Goal: Browse casually: Explore the website without a specific task or goal

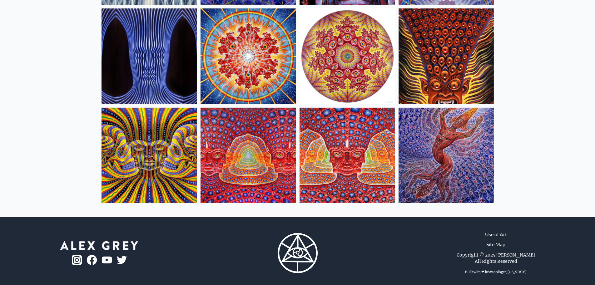
scroll to position [264, 0]
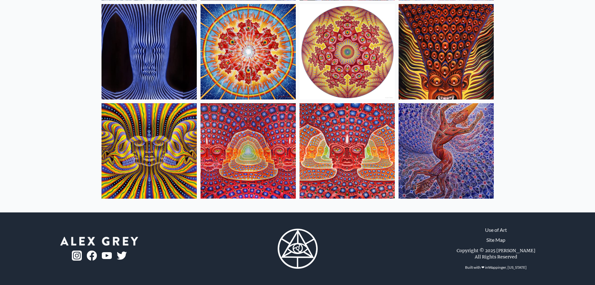
click at [495, 61] on div at bounding box center [298, 2] width 400 height 400
click at [464, 56] on img at bounding box center [446, 51] width 95 height 95
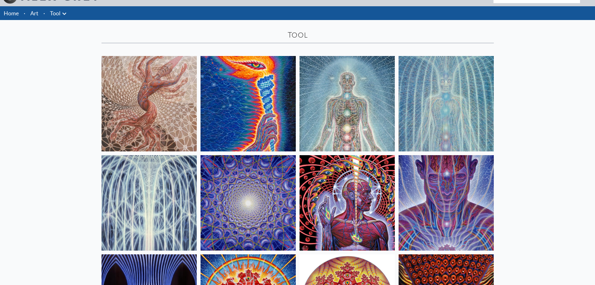
scroll to position [0, 0]
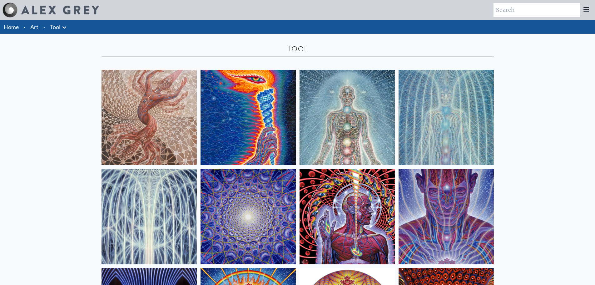
click at [60, 25] on link "Tool" at bounding box center [55, 26] width 11 height 9
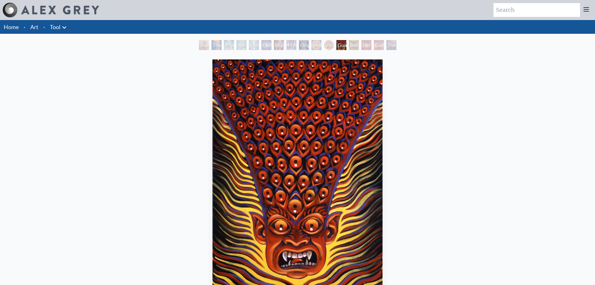
click at [372, 44] on div "Study for the Great Turn The Torch Psychic Energy System Spiritual Energy Syste…" at bounding box center [298, 46] width 200 height 12
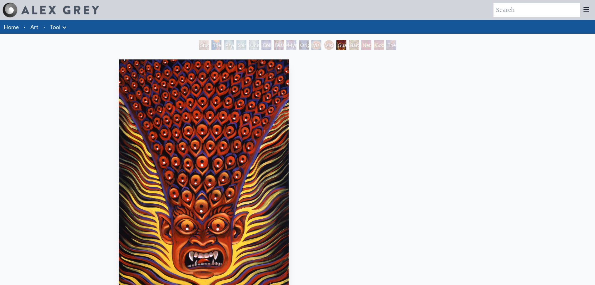
click at [218, 100] on img "12 / 16" at bounding box center [204, 173] width 171 height 228
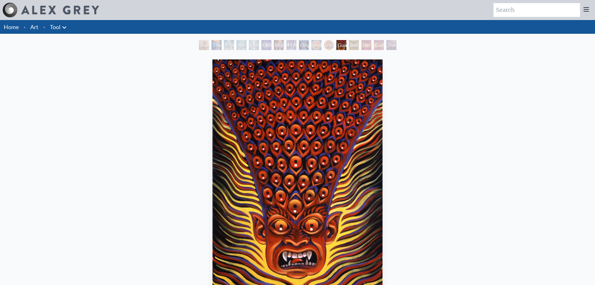
click at [0, 41] on div "Study for the Great Turn The Torch Psychic Energy System Spiritual Energy Syste…" at bounding box center [297, 204] width 595 height 328
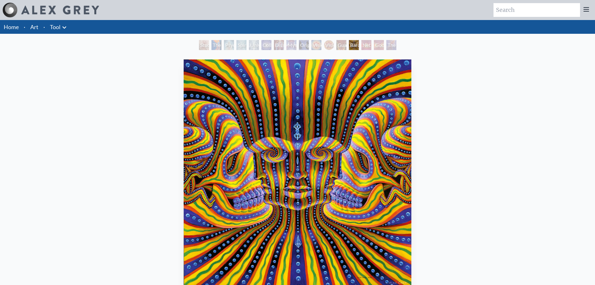
click at [184, 64] on img "13 / 16" at bounding box center [298, 173] width 228 height 228
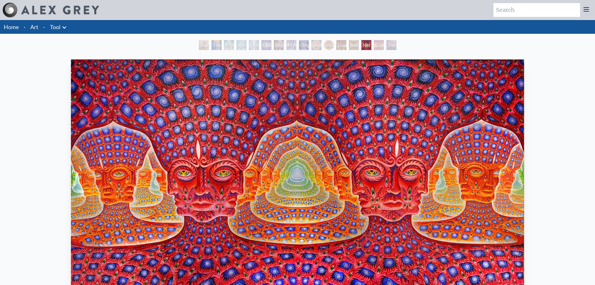
click at [157, 64] on img "14 / 16" at bounding box center [297, 173] width 453 height 228
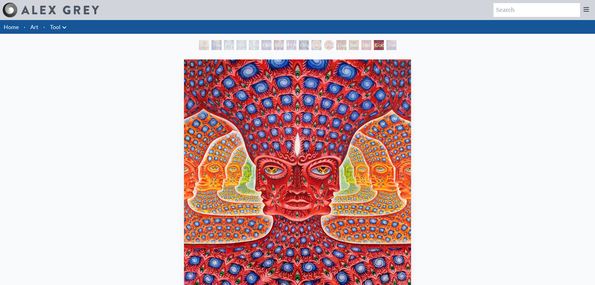
click at [184, 68] on img "15 / 16" at bounding box center [297, 173] width 227 height 228
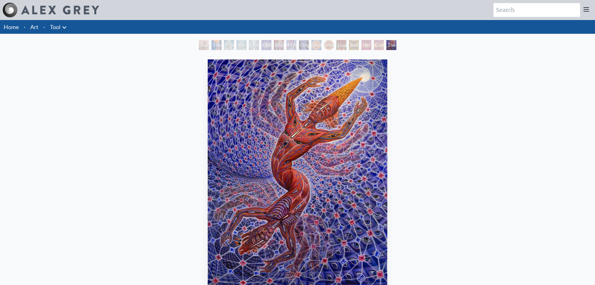
click at [208, 78] on img "16 / 16" at bounding box center [298, 173] width 180 height 228
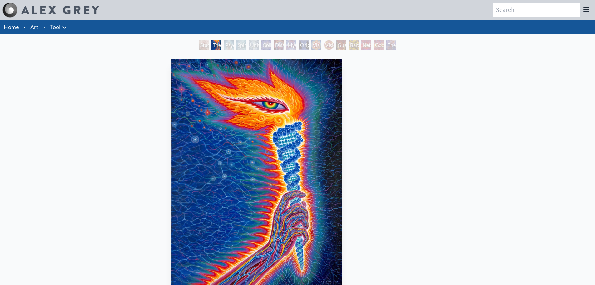
click at [108, 102] on div "The Torch 2019, acrylic on linen, 30 x 40 in. Visit the CoSM Shop The Torch - A…" at bounding box center [256, 280] width 585 height 446
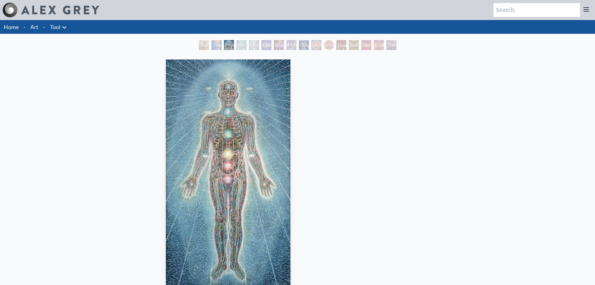
click at [166, 95] on img "3 / 16" at bounding box center [228, 173] width 125 height 228
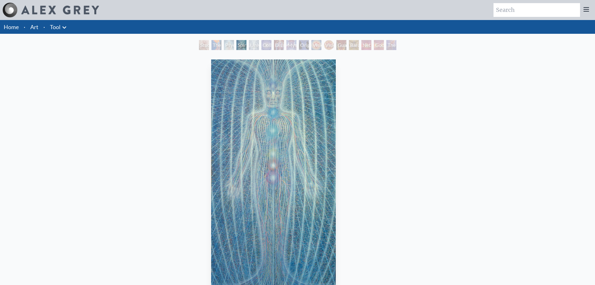
click at [0, 77] on div "Spiritual Energy System 1981, acrylic on canvas, 46 x 84 in. Visit the CoSM Sho…" at bounding box center [273, 280] width 585 height 446
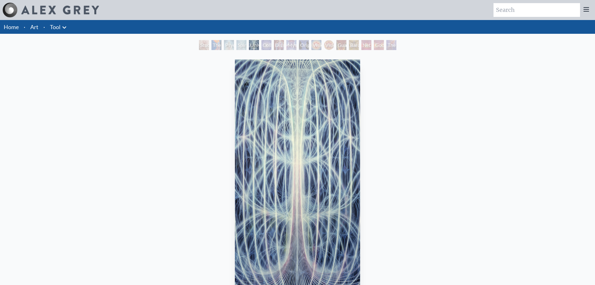
click at [235, 109] on img "5 / 16" at bounding box center [297, 173] width 125 height 228
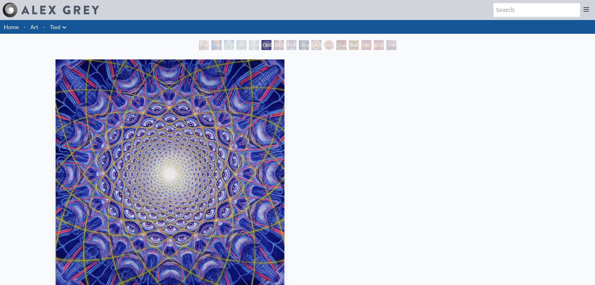
click at [56, 97] on img "6 / 16" at bounding box center [170, 173] width 229 height 228
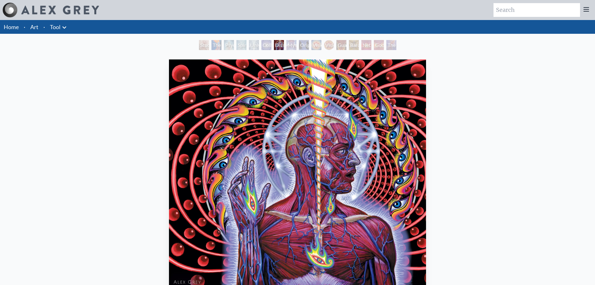
click at [169, 91] on img "7 / 16" at bounding box center [297, 173] width 257 height 228
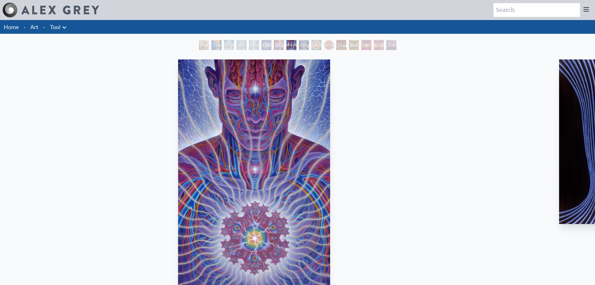
click at [178, 127] on img "8 / 16" at bounding box center [254, 173] width 152 height 228
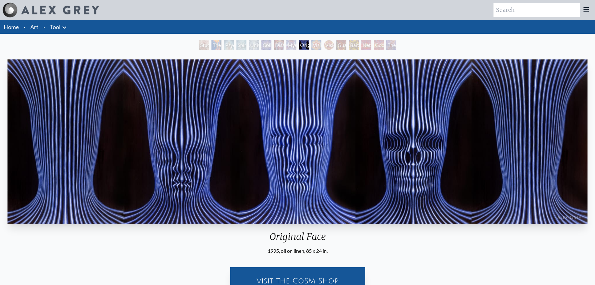
click at [180, 126] on img "9 / 16" at bounding box center [297, 141] width 580 height 164
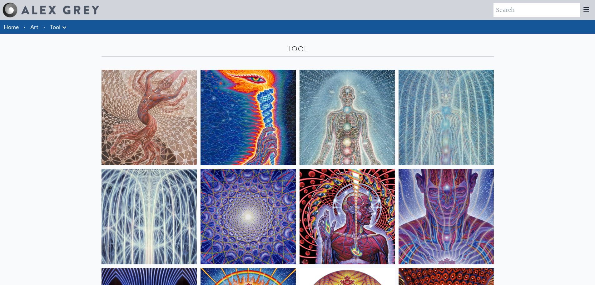
click at [64, 27] on icon at bounding box center [64, 27] width 7 height 7
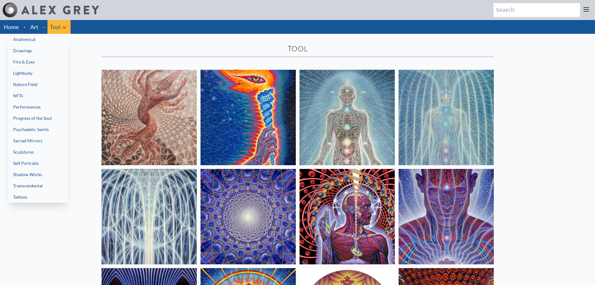
click at [35, 59] on link "Fire & Eyes" at bounding box center [38, 61] width 60 height 11
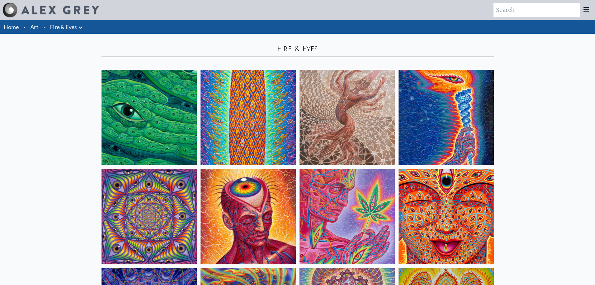
click at [80, 27] on icon at bounding box center [81, 27] width 4 height 2
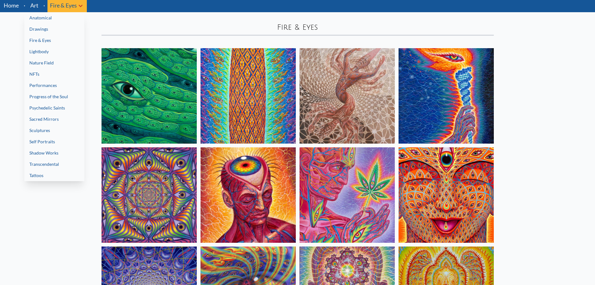
scroll to position [31, 0]
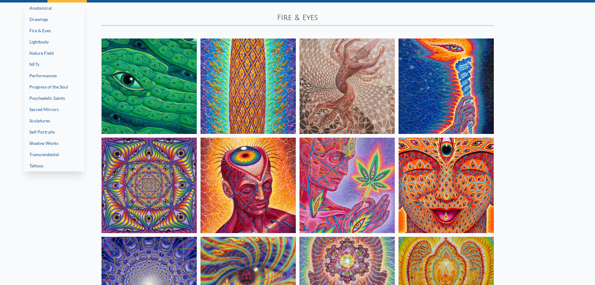
click at [50, 11] on link "Anatomical" at bounding box center [54, 7] width 60 height 11
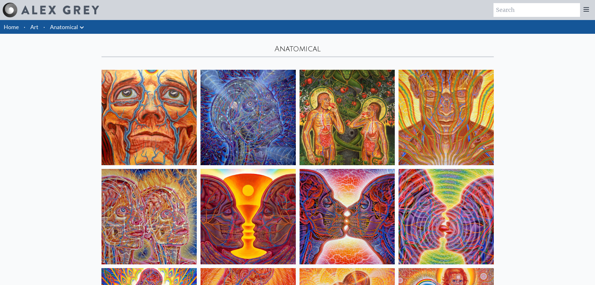
click at [73, 21] on li "Anatomical Anatomical Drawings" at bounding box center [67, 27] width 41 height 14
click at [73, 28] on link "Anatomical" at bounding box center [64, 26] width 28 height 9
click at [79, 28] on icon at bounding box center [81, 27] width 7 height 7
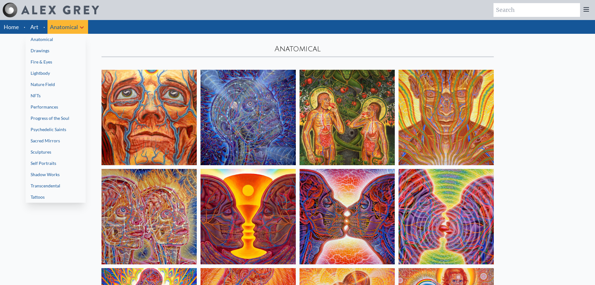
click at [60, 127] on link "Psychedelic Saints" at bounding box center [56, 129] width 60 height 11
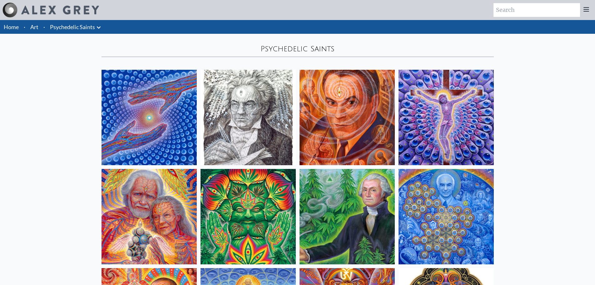
click at [85, 27] on link "Psychedelic Saints" at bounding box center [72, 26] width 45 height 9
click at [97, 28] on icon at bounding box center [98, 27] width 7 height 7
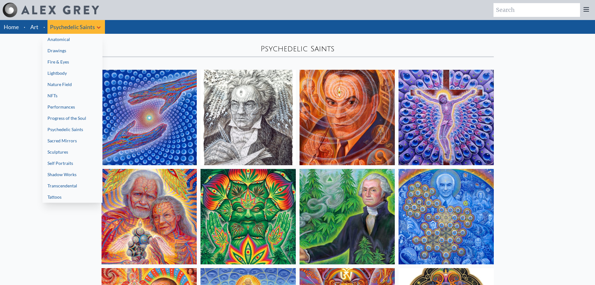
click at [40, 26] on div at bounding box center [297, 142] width 595 height 285
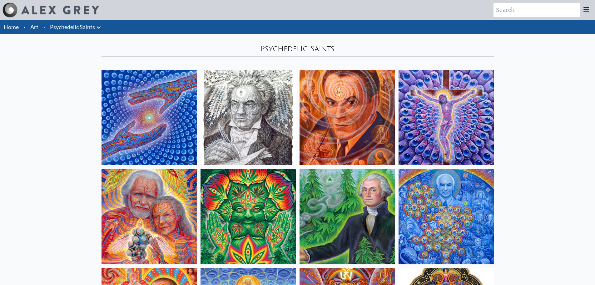
click at [39, 27] on li "Art" at bounding box center [34, 27] width 13 height 14
click at [35, 28] on link "Art" at bounding box center [34, 26] width 8 height 9
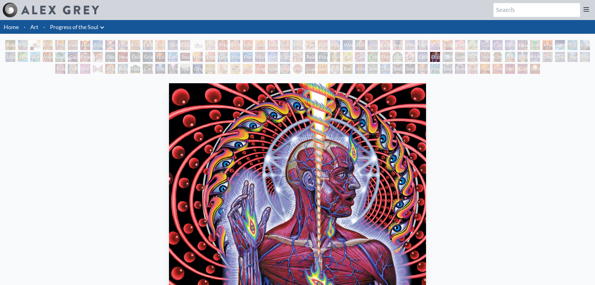
click at [122, 55] on div "Headache" at bounding box center [123, 57] width 10 height 10
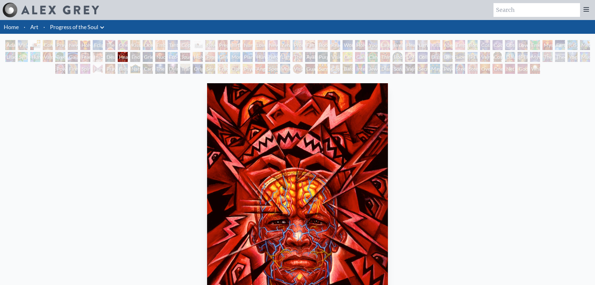
click at [153, 44] on div "Ocean of Love Bliss" at bounding box center [148, 45] width 10 height 10
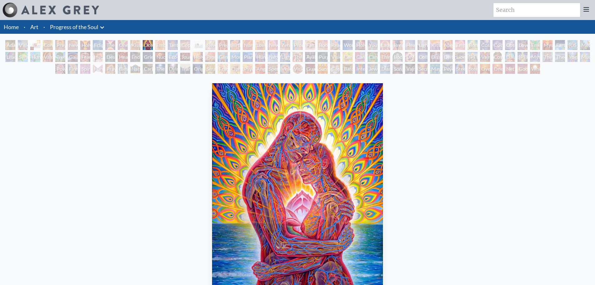
click at [207, 69] on div "Seraphic Transport Docking on the Third Eye" at bounding box center [210, 69] width 10 height 10
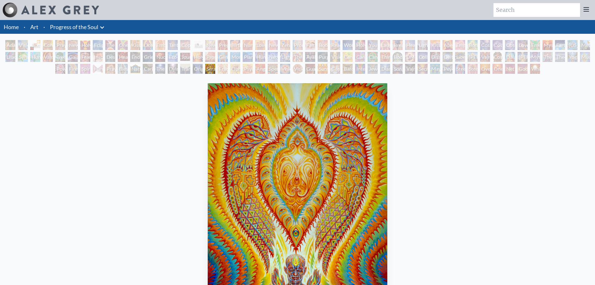
click at [374, 68] on div "Jewel Being" at bounding box center [373, 69] width 10 height 10
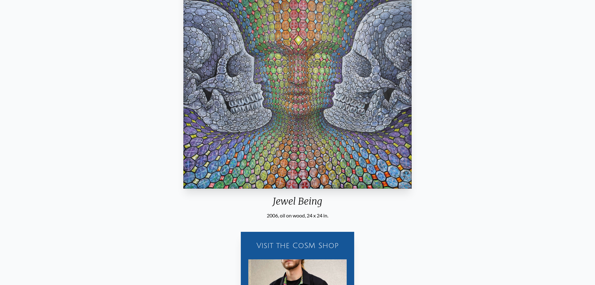
scroll to position [125, 0]
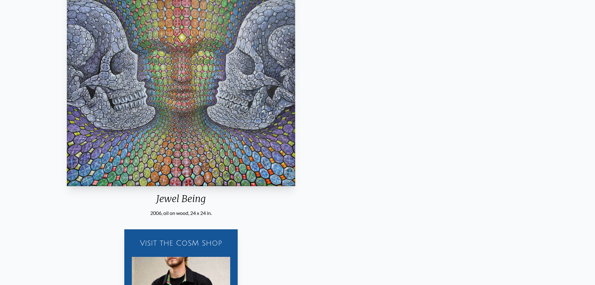
click at [259, 118] on div "Jewel Being 2006, oil on wood, 24 x 24 in. Visit the CoSM Shop Jewel Being - Li…" at bounding box center [180, 179] width 585 height 446
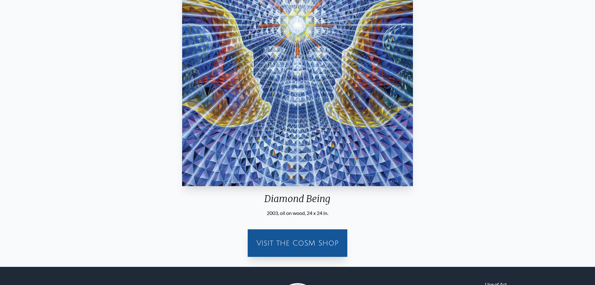
click at [282, 122] on div "Diamond Being 2003, oil on wood, 24 x 24 in. Visit the CoSM Shop" at bounding box center [297, 109] width 585 height 306
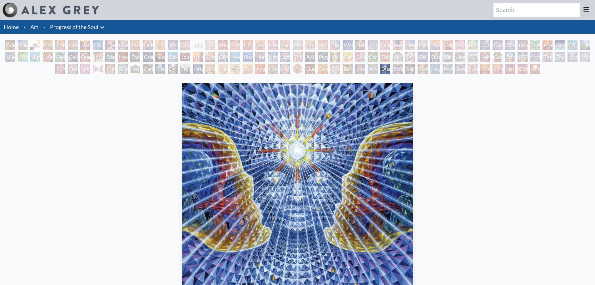
click at [305, 145] on div "Diamond Being 2003, oil on wood, 24 x 24 in. Visit the CoSM Shop" at bounding box center [297, 234] width 585 height 306
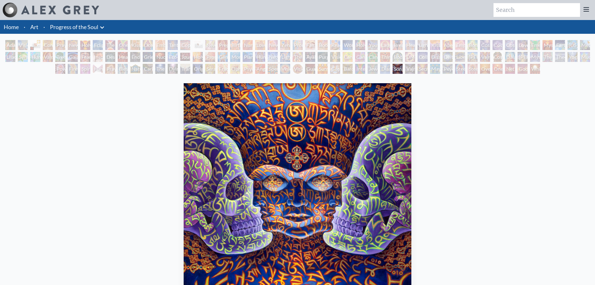
click at [227, 144] on img "122 / 133" at bounding box center [298, 197] width 228 height 228
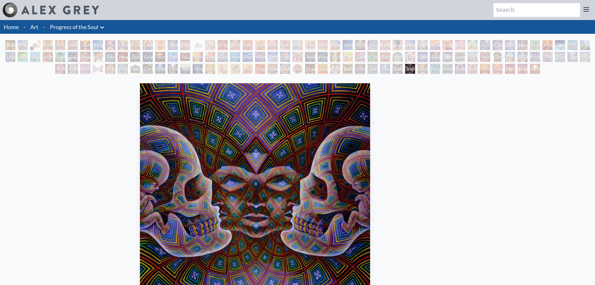
click at [150, 137] on img "123 / 133" at bounding box center [255, 197] width 231 height 228
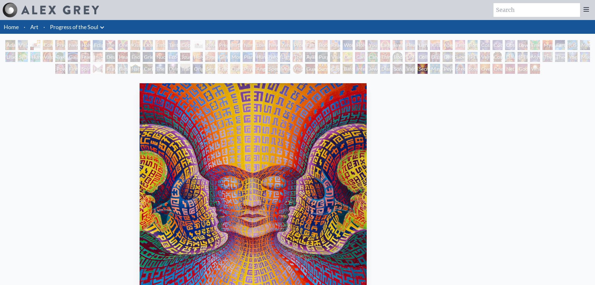
click at [137, 140] on div "Secret Writing Being 2005, oil on linen, 25 x 25 in." at bounding box center [253, 211] width 232 height 261
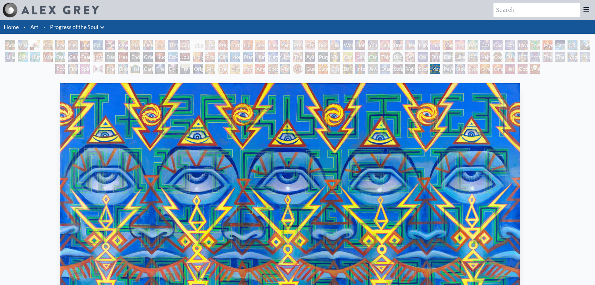
click at [206, 143] on img "125 / 133" at bounding box center [290, 197] width 460 height 228
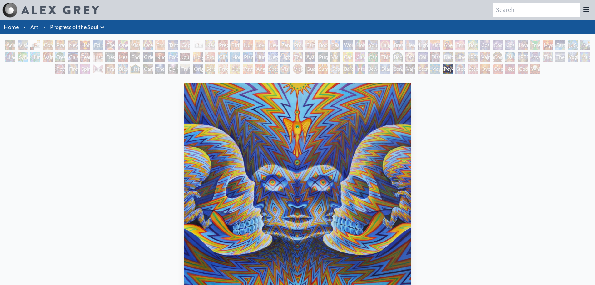
click at [184, 135] on img "126 / 133" at bounding box center [297, 197] width 227 height 228
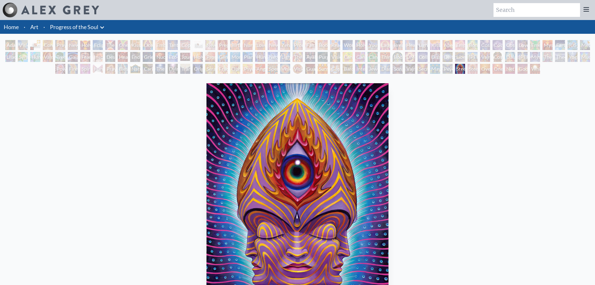
click at [207, 130] on img "127 / 133" at bounding box center [298, 197] width 182 height 228
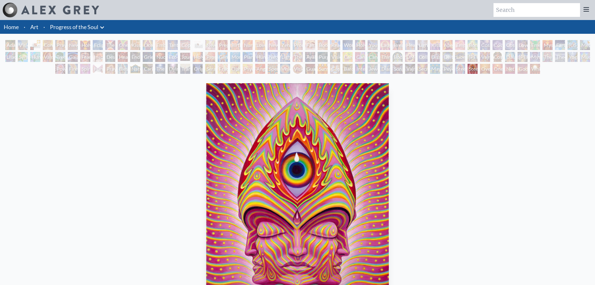
click at [206, 117] on img "128 / 133" at bounding box center [297, 197] width 183 height 228
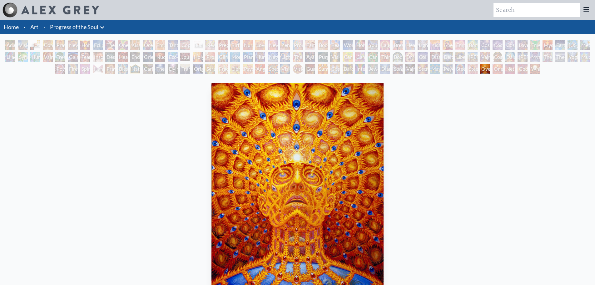
click at [212, 104] on img "129 / 133" at bounding box center [298, 197] width 172 height 228
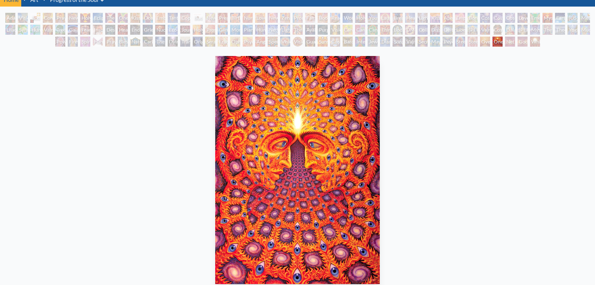
scroll to position [31, 0]
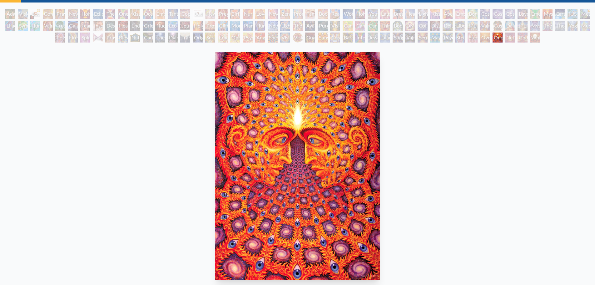
click at [286, 118] on div "One 2000, oil on linen, 48 x 66 in. Visit the CoSM Shop Every Moment - Bumper S…" at bounding box center [297, 272] width 585 height 446
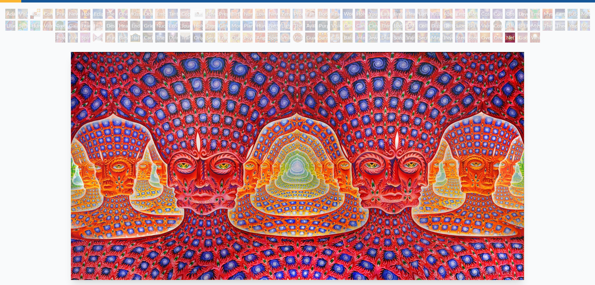
click at [386, 129] on img "131 / 133" at bounding box center [297, 166] width 453 height 228
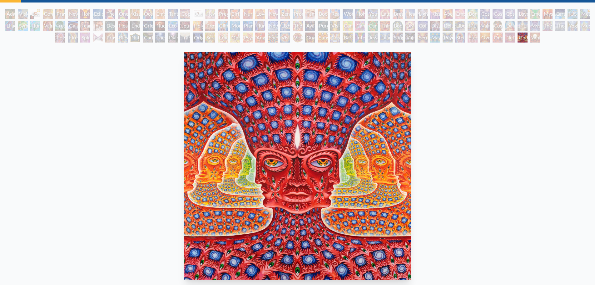
click at [191, 90] on img "132 / 133" at bounding box center [297, 166] width 227 height 228
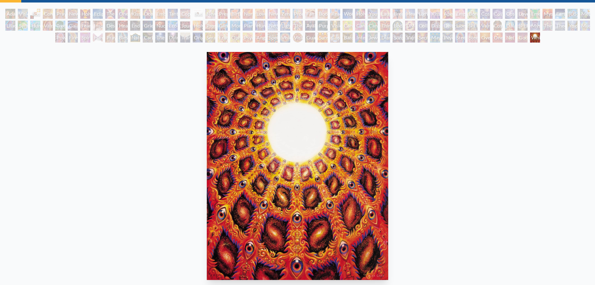
click at [244, 101] on img "133 / 133" at bounding box center [298, 166] width 182 height 228
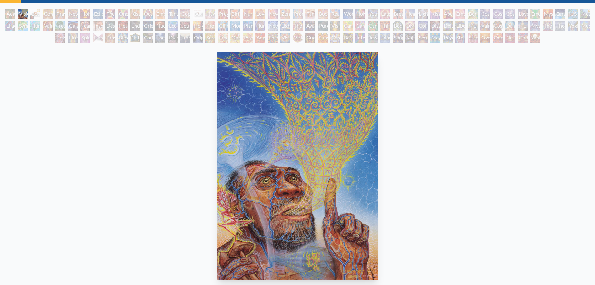
click at [378, 113] on img "2 / 133" at bounding box center [298, 166] width 162 height 228
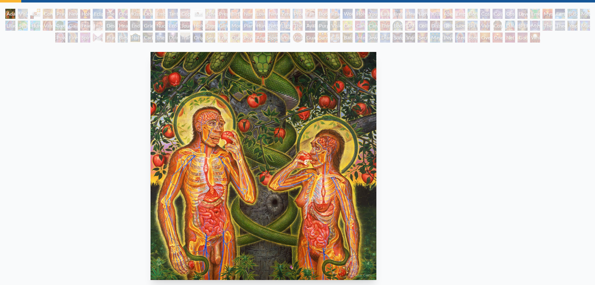
click at [404, 110] on div "[PERSON_NAME] & Eve 1988, oil on linen, 60 x 60 in. Visit the CoSM Shop" at bounding box center [263, 202] width 585 height 306
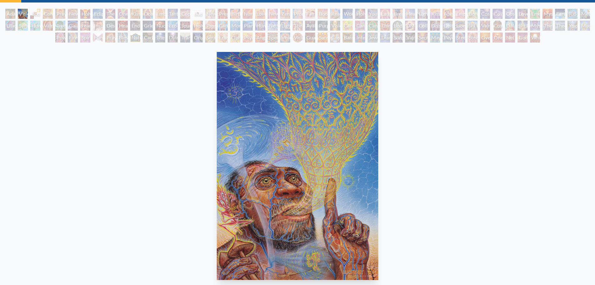
click at [369, 110] on div "Visionary Origin of Language 1998, acrylic on paper, 10 x 14 in. Visit the CoSM…" at bounding box center [297, 202] width 585 height 306
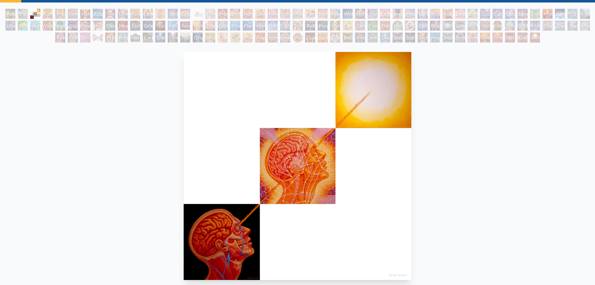
click at [357, 111] on div "Body, Mind, Spirit 1985, oil on linen, 12 x 12 in." at bounding box center [297, 179] width 233 height 261
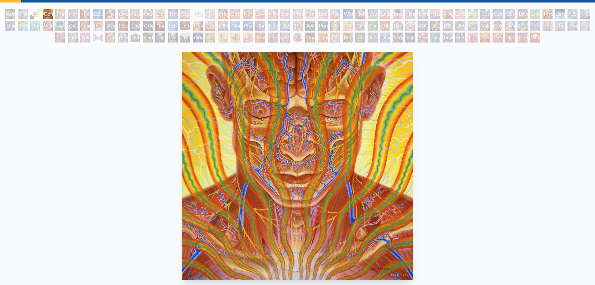
click at [327, 104] on img "4 / 133" at bounding box center [297, 166] width 231 height 228
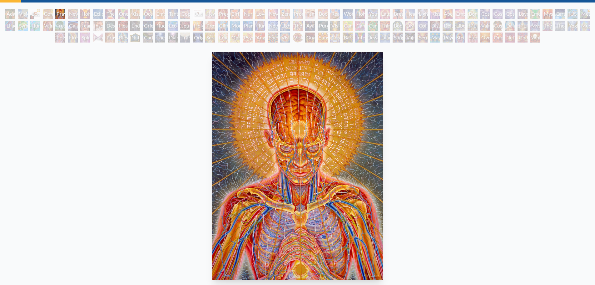
click at [311, 103] on div "Praying 1984, oil on linen, 36 x 48 in." at bounding box center [298, 179] width 176 height 261
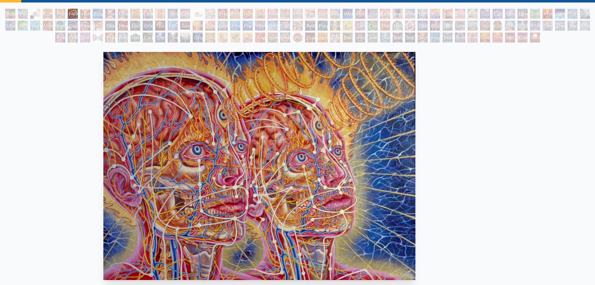
click at [248, 96] on img "6 / 133" at bounding box center [259, 166] width 312 height 228
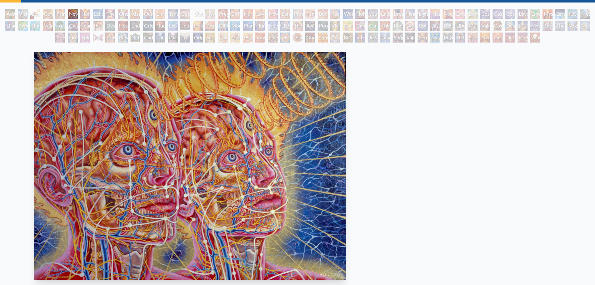
click at [237, 93] on img "6 / 133" at bounding box center [190, 166] width 312 height 228
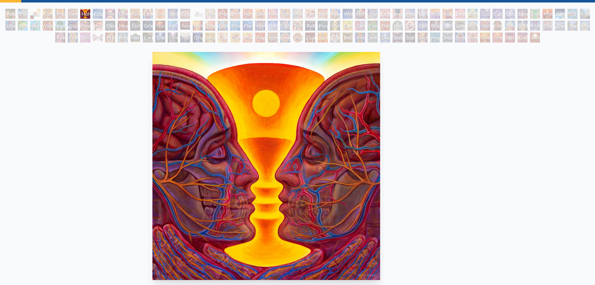
click at [296, 97] on img "7 / 133" at bounding box center [266, 166] width 228 height 228
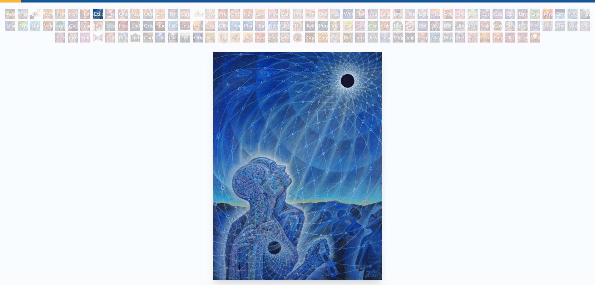
click at [318, 98] on div "Eclipse 2017, acrylic on wood, 30 x 40 in. Visit the CoSM Shop Eclipse - Paper …" at bounding box center [297, 272] width 585 height 446
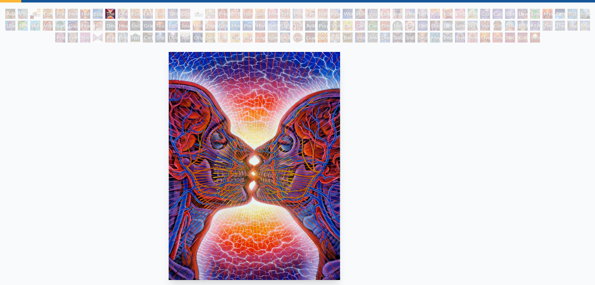
click at [327, 97] on div "The Kiss 2008, acrylic on canvas, 30 x 40 in. Visit the CoSM Shop The Kiss - Ar…" at bounding box center [254, 272] width 585 height 446
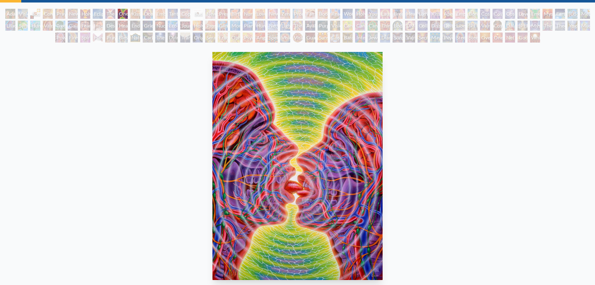
click at [345, 95] on div "One Taste 2009, acrylic on canvas, 30 x 40 in. Visit the CoSM Shop" at bounding box center [297, 202] width 585 height 306
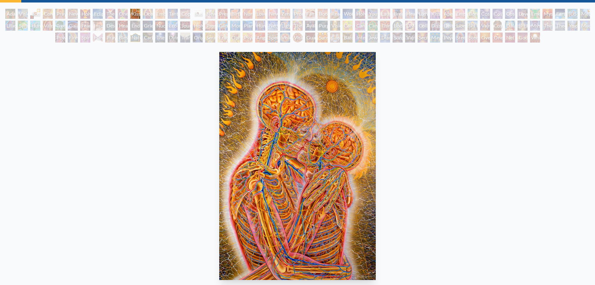
click at [293, 86] on div "Kissing 1983, oil on linen, 44 x 66 in. Visit the CoSM Shop Kissing - Poster" at bounding box center [297, 272] width 585 height 446
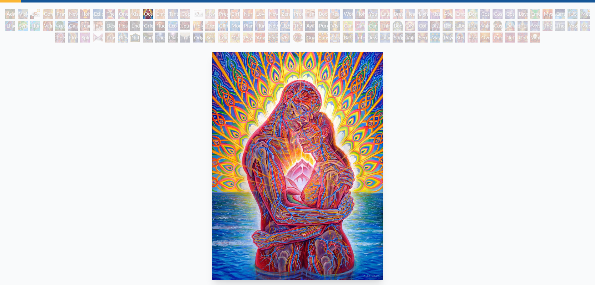
click at [320, 88] on div "Ocean of Love Bliss 2009, acrylic on linen, 30 x 40 in. Visit the CoSM Shop Oce…" at bounding box center [297, 272] width 585 height 446
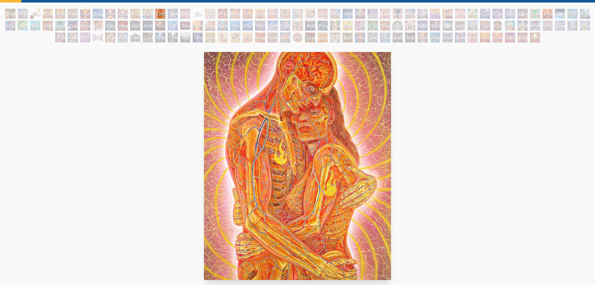
click at [240, 94] on img "13 / 133" at bounding box center [297, 166] width 187 height 228
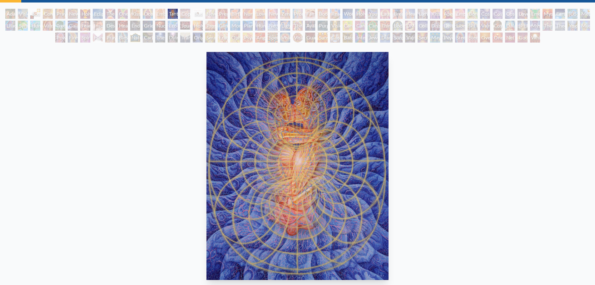
click at [400, 28] on div "Body/Mind as a Vibratory Field of Energy" at bounding box center [398, 26] width 10 height 10
